Goal: Information Seeking & Learning: Learn about a topic

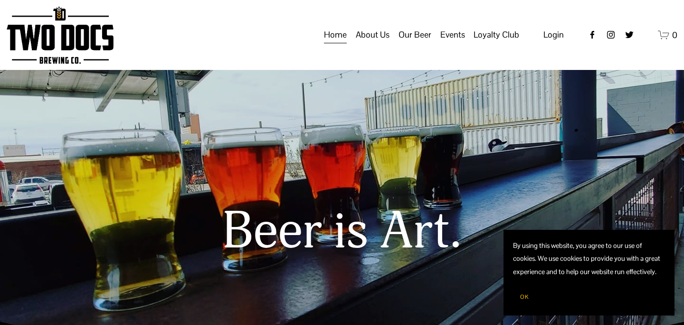
click at [0, 0] on span "Taproom Menu" at bounding box center [0, 0] width 0 height 0
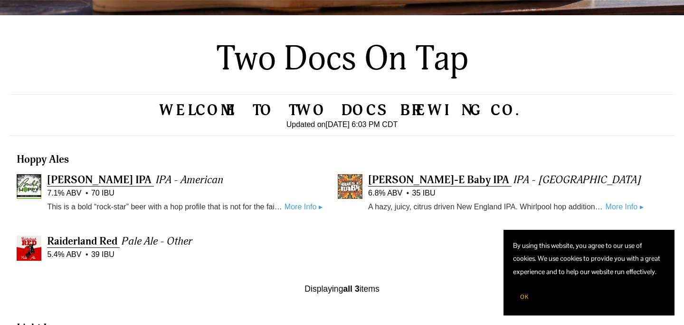
scroll to position [214, 0]
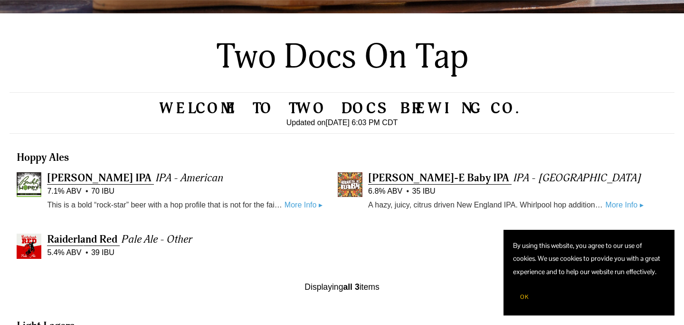
click at [520, 298] on span "OK" at bounding box center [524, 297] width 9 height 8
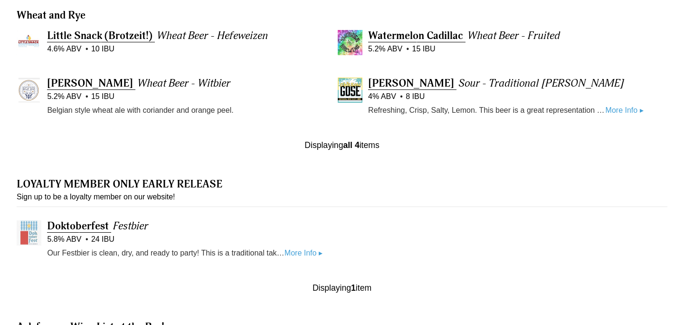
scroll to position [831, 0]
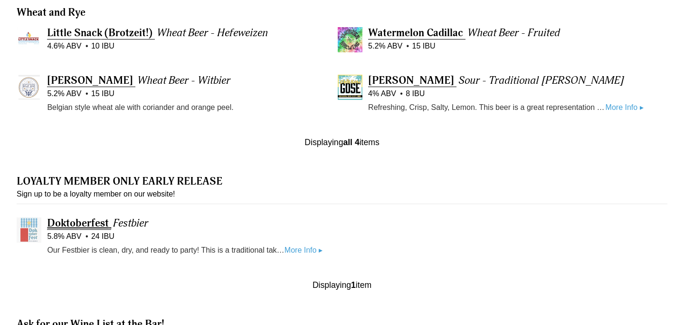
click at [91, 222] on span "Doktoberfest" at bounding box center [78, 222] width 62 height 13
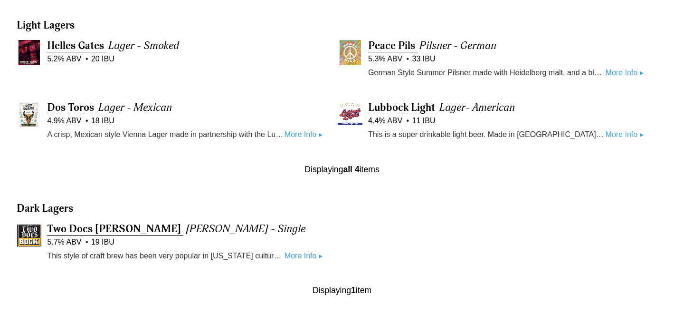
scroll to position [513, 0]
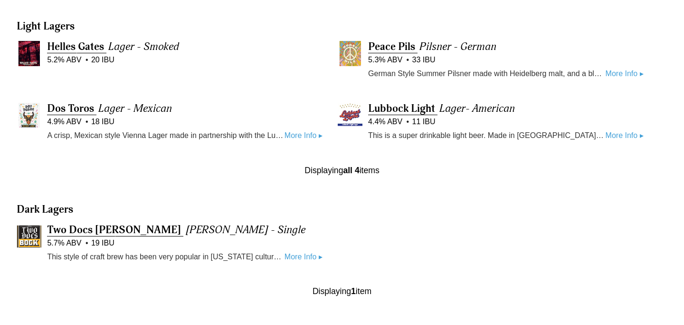
click at [348, 114] on img at bounding box center [350, 115] width 25 height 25
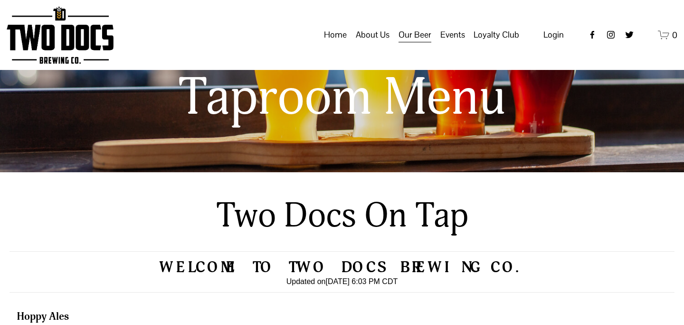
scroll to position [0, 0]
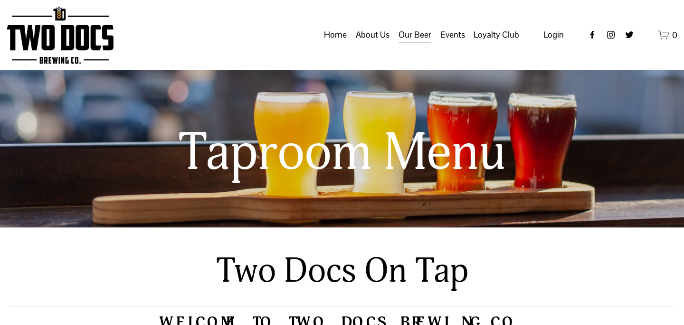
click at [0, 0] on span "Loyalty Club" at bounding box center [0, 0] width 0 height 0
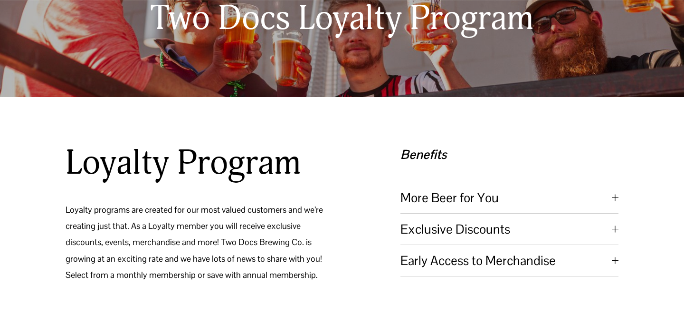
scroll to position [129, 0]
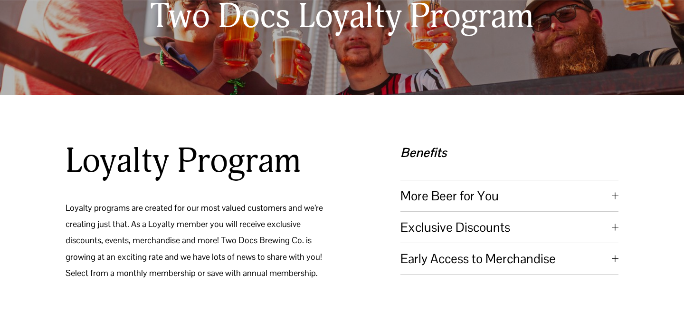
click at [460, 187] on span "More Beer for You" at bounding box center [506, 195] width 211 height 17
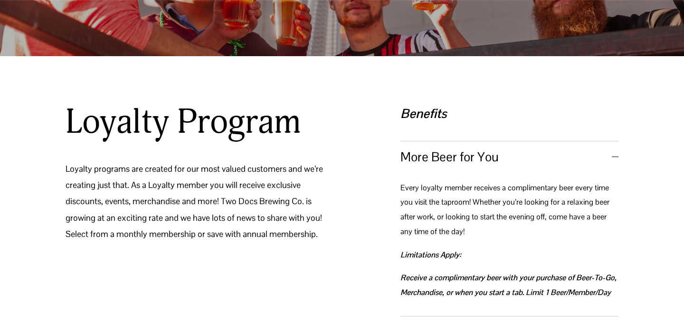
scroll to position [171, 0]
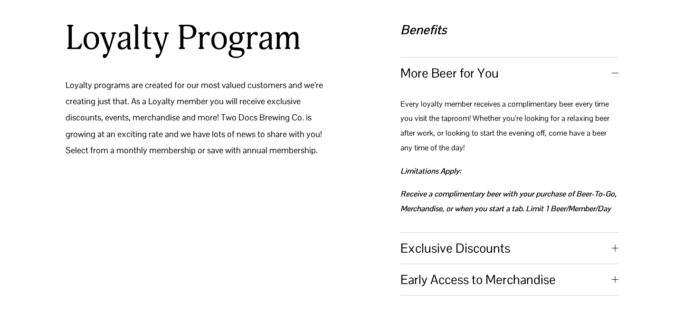
click at [457, 241] on span "Exclusive Discounts" at bounding box center [506, 248] width 211 height 17
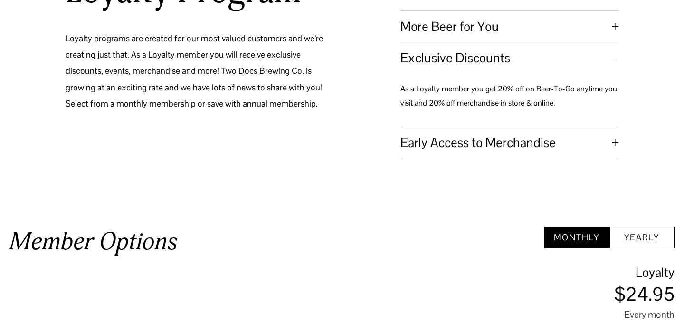
scroll to position [299, 0]
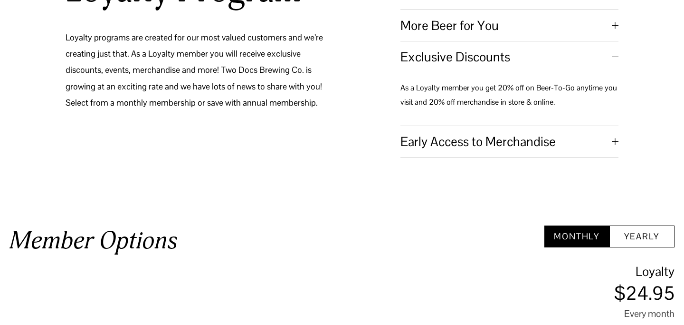
click at [443, 141] on span "Early Access to Merchandise" at bounding box center [506, 141] width 211 height 17
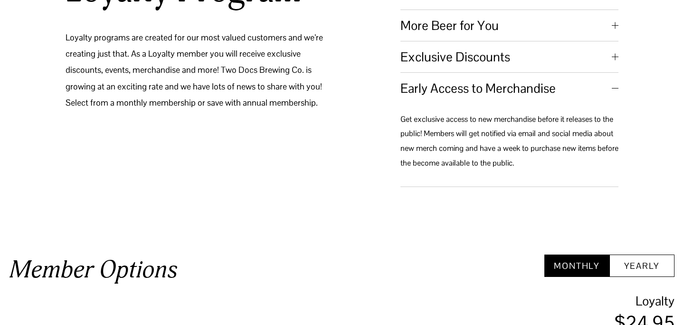
scroll to position [0, 0]
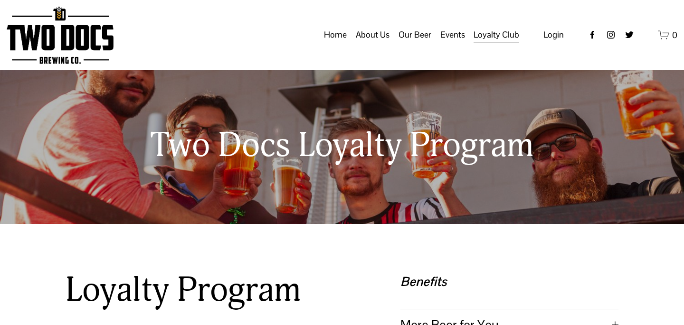
click at [363, 38] on span "About Us" at bounding box center [373, 35] width 34 height 16
click at [0, 0] on span "Our Mission" at bounding box center [0, 0] width 0 height 0
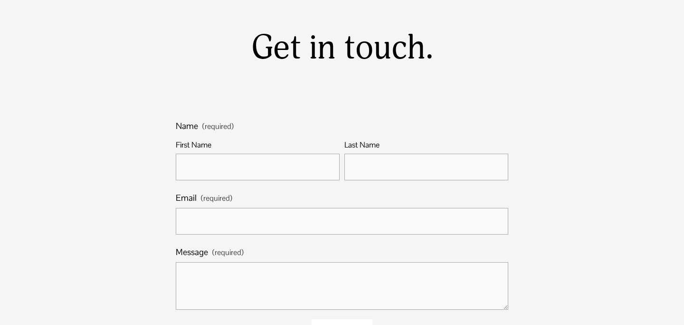
scroll to position [547, 0]
